Goal: Task Accomplishment & Management: Complete application form

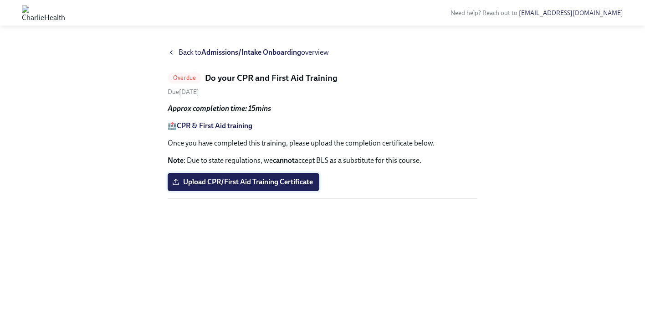
click at [232, 183] on span "Upload CPR/First Aid Training Certificate" at bounding box center [243, 181] width 139 height 9
click at [0, 0] on input "Upload CPR/First Aid Training Certificate" at bounding box center [0, 0] width 0 height 0
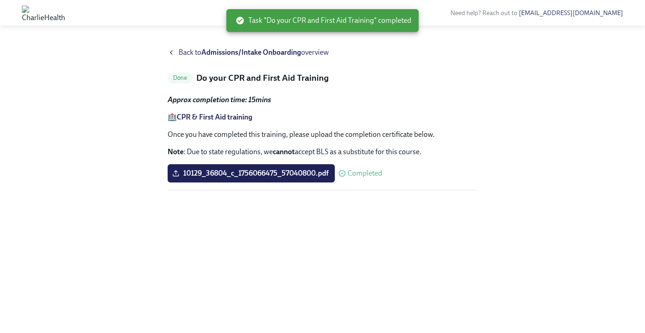
click at [191, 48] on span "Back to Admissions/Intake Onboarding overview" at bounding box center [254, 52] width 150 height 10
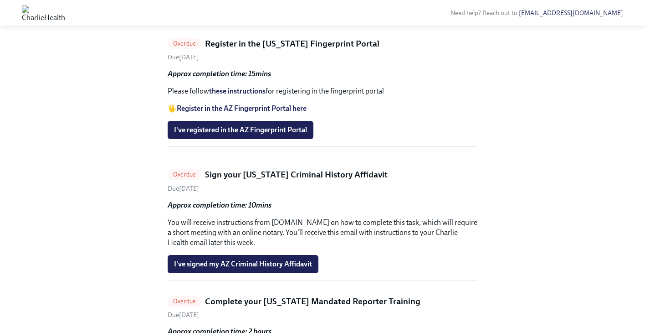
scroll to position [654, 0]
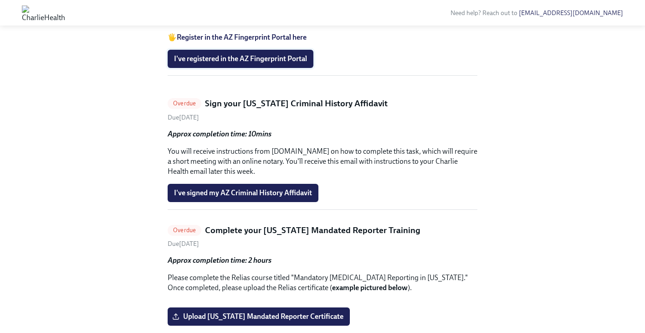
click at [246, 63] on span "I've registered in the AZ Fingerprint Portal" at bounding box center [240, 58] width 133 height 9
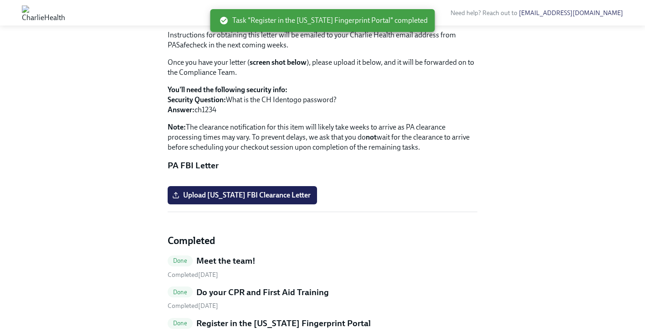
scroll to position [990, 0]
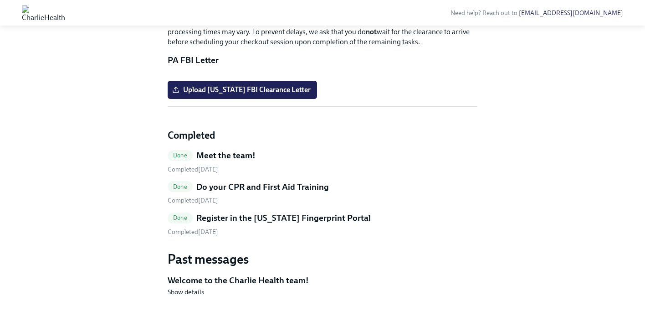
click at [0, 0] on input "Upload [US_STATE] Mandated Reporter Certificate" at bounding box center [0, 0] width 0 height 0
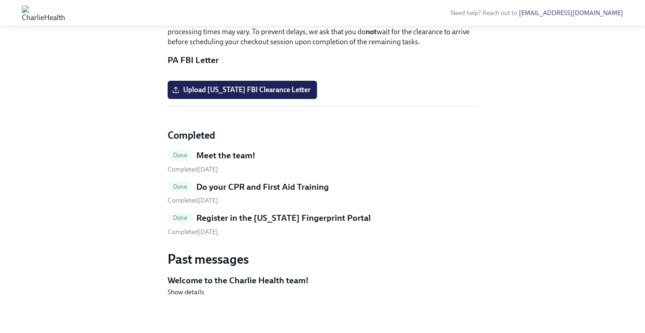
click at [0, 0] on input "Upload [US_STATE] Mandated Reporter Certificate" at bounding box center [0, 0] width 0 height 0
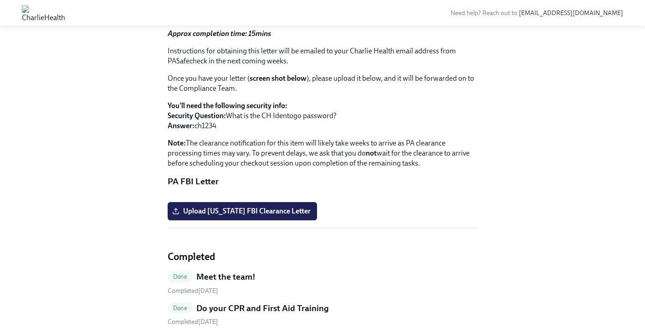
scroll to position [863, 0]
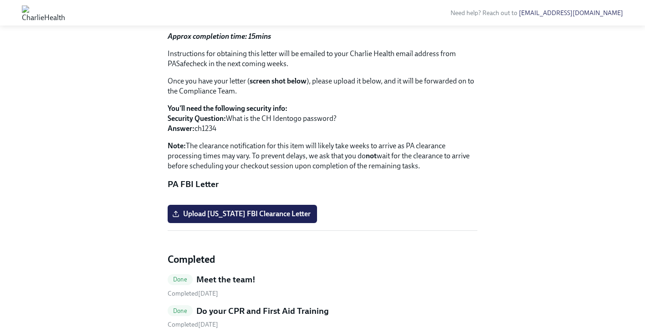
click at [0, 0] on input "Upload [US_STATE] Mandated Reporter Certificate" at bounding box center [0, 0] width 0 height 0
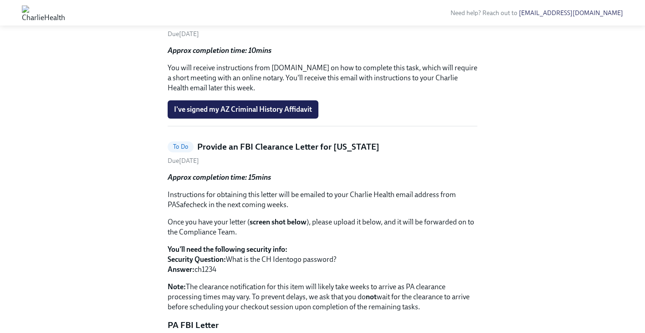
scroll to position [665, 0]
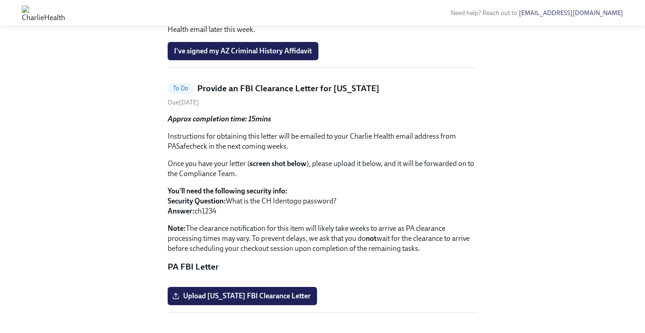
click at [366, 35] on p "You will receive instructions from [DOMAIN_NAME] on how to complete this task, …" at bounding box center [323, 20] width 310 height 30
click at [253, 56] on span "I've signed my AZ Criminal History Affidavit" at bounding box center [243, 50] width 138 height 9
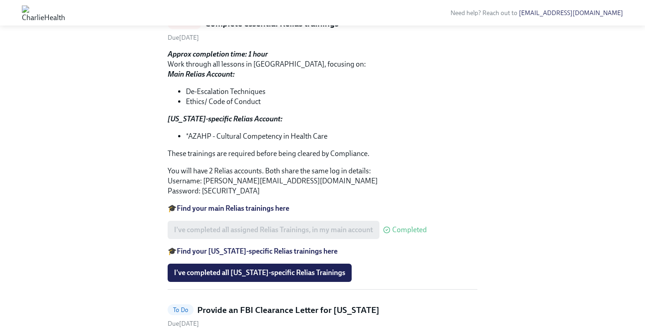
scroll to position [311, 0]
